Goal: Task Accomplishment & Management: Manage account settings

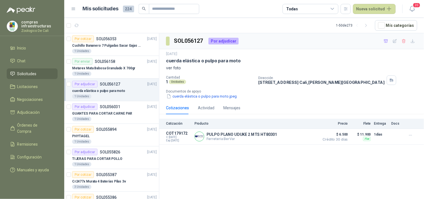
click at [119, 95] on div "1 Unidades" at bounding box center [114, 96] width 85 height 4
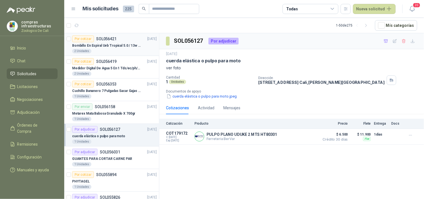
click at [136, 46] on p "Bombillo En Espiral Uvb Tropical 5.0 / 13w Reptiles (ectotermos)" at bounding box center [107, 45] width 70 height 5
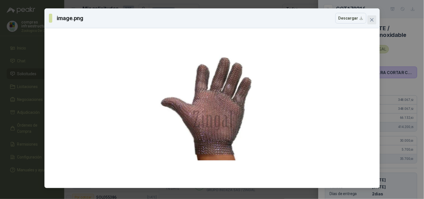
click at [372, 18] on icon "close" at bounding box center [372, 20] width 4 height 4
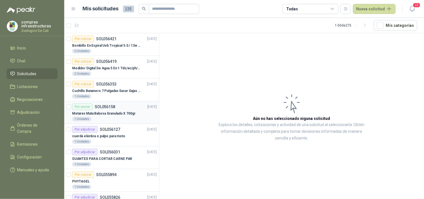
scroll to position [31, 0]
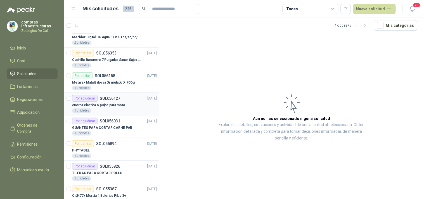
click at [112, 104] on p "cuerda elástica o pulpo para moto" at bounding box center [98, 105] width 53 height 5
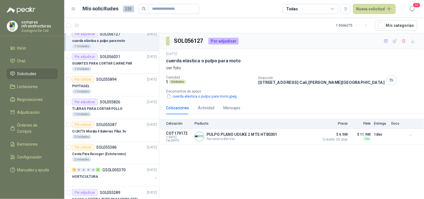
scroll to position [124, 0]
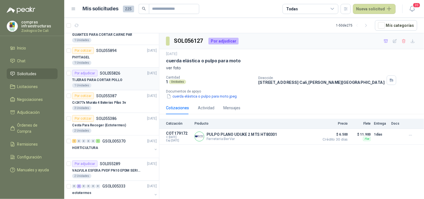
click at [112, 82] on p "TIJERAS PARA CORTAR POLLO" at bounding box center [97, 79] width 50 height 5
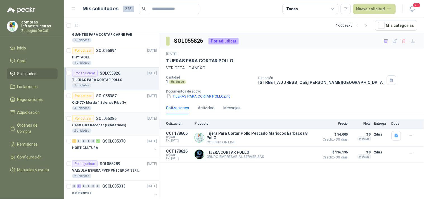
click at [120, 125] on p "Cesta Para Recoger (Ectotermos)" at bounding box center [99, 125] width 54 height 5
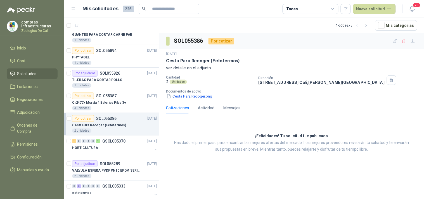
scroll to position [155, 0]
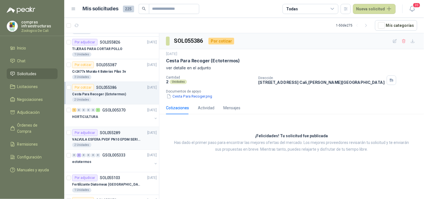
click at [118, 138] on p "VALVULA ESFERA PVDF PN10 EPDM SERIE EX D 25MM CEPEX64926TREME" at bounding box center [107, 139] width 70 height 5
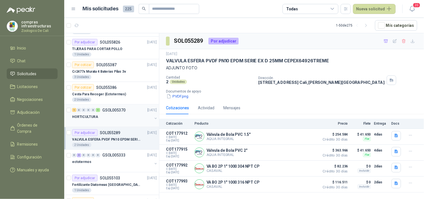
click at [117, 125] on div "1 0 0 0 0 1 GSOL005370 10/09/25 HORTICULTURA" at bounding box center [111, 116] width 95 height 23
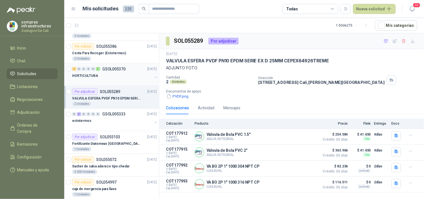
scroll to position [217, 0]
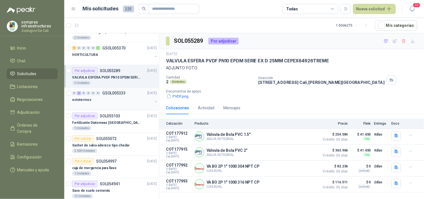
click at [119, 108] on div at bounding box center [112, 105] width 80 height 4
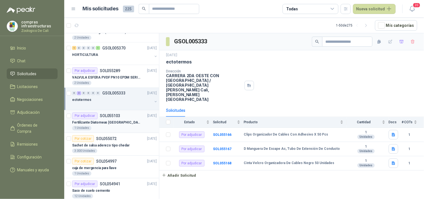
click at [115, 125] on p "Fertilizante Diatomeas [GEOGRAPHIC_DATA] 25kg Polvo" at bounding box center [107, 122] width 70 height 5
